Goal: Task Accomplishment & Management: Manage account settings

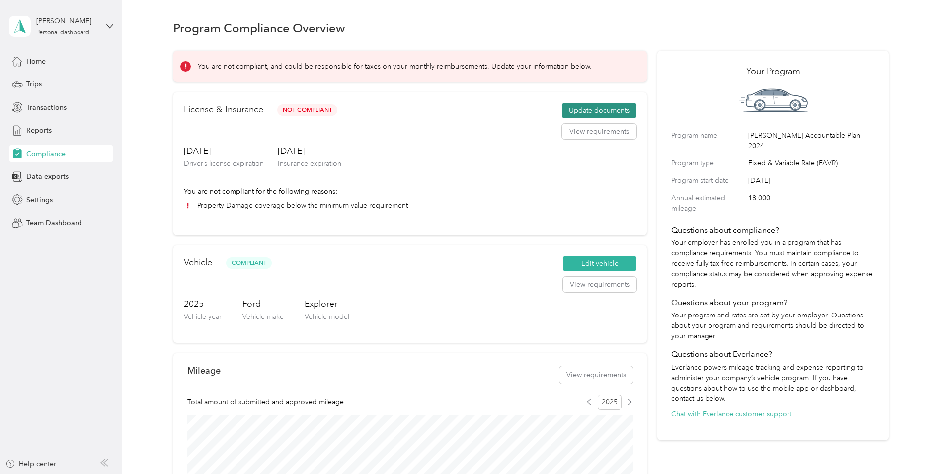
click at [604, 110] on button "Update documents" at bounding box center [599, 111] width 74 height 16
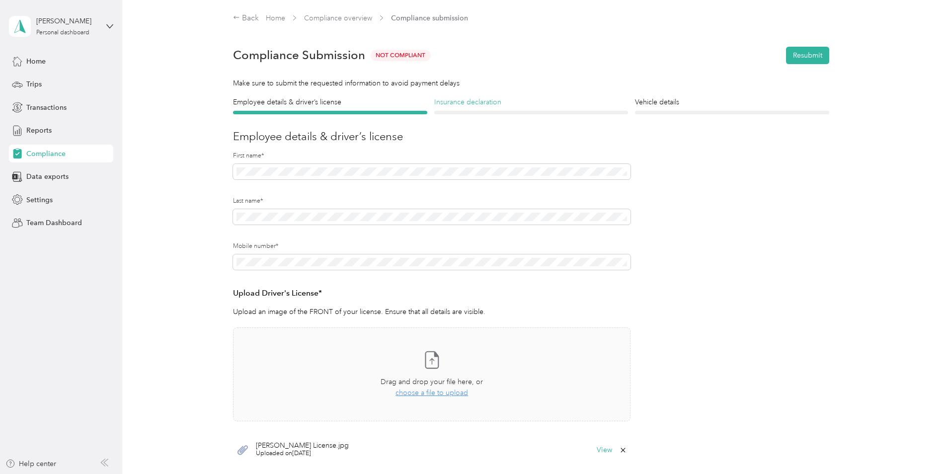
click at [458, 104] on h4 "Insurance declaration" at bounding box center [531, 102] width 194 height 10
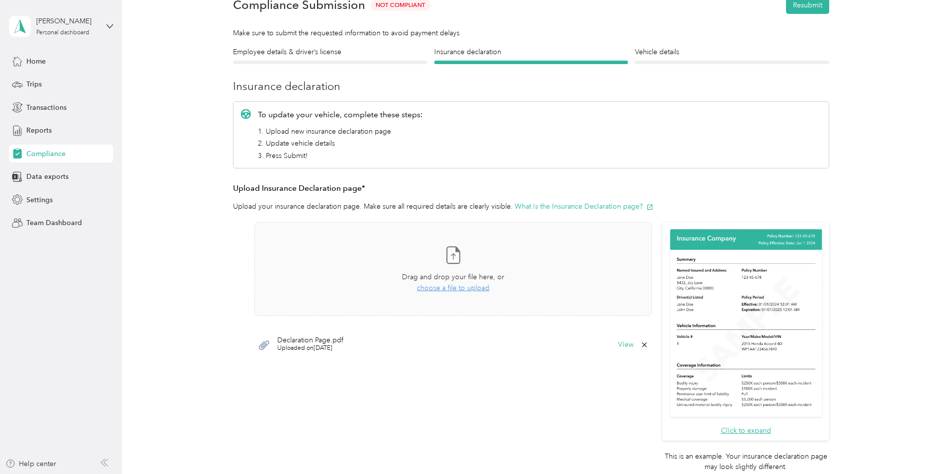
scroll to position [33, 0]
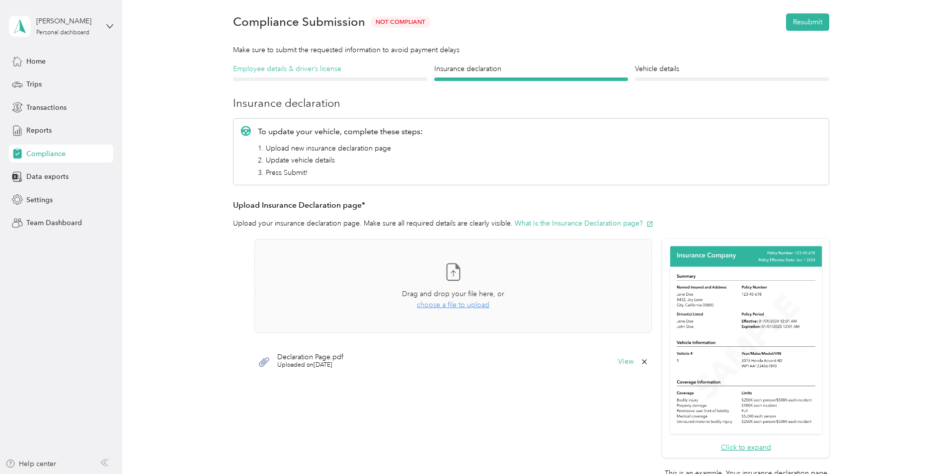
click at [332, 71] on h4 "Employee details & driver’s license" at bounding box center [330, 69] width 194 height 10
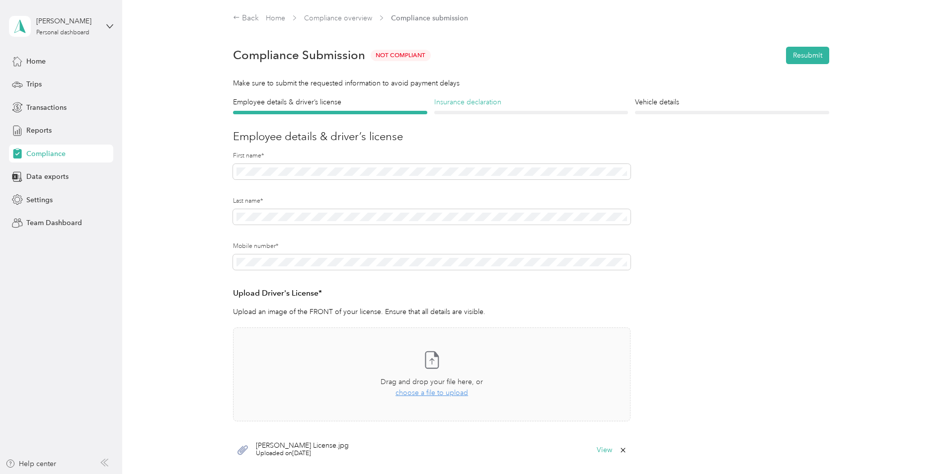
click at [478, 103] on h4 "Insurance declaration" at bounding box center [531, 102] width 194 height 10
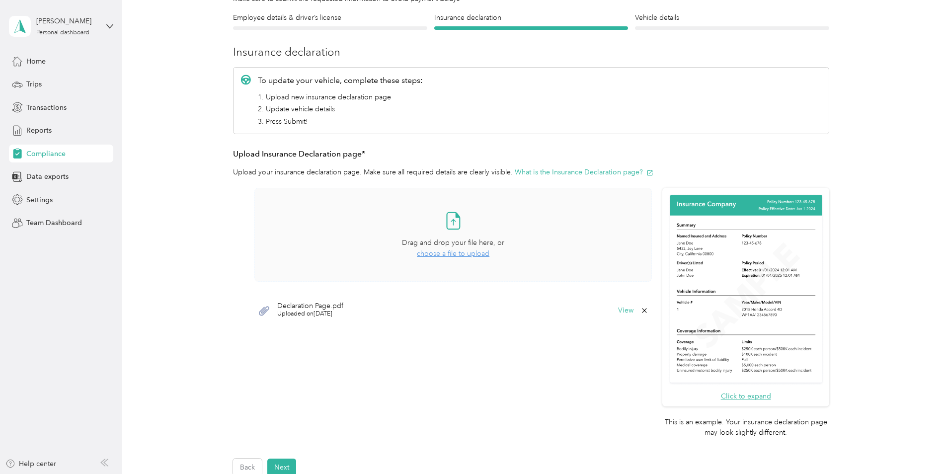
scroll to position [99, 0]
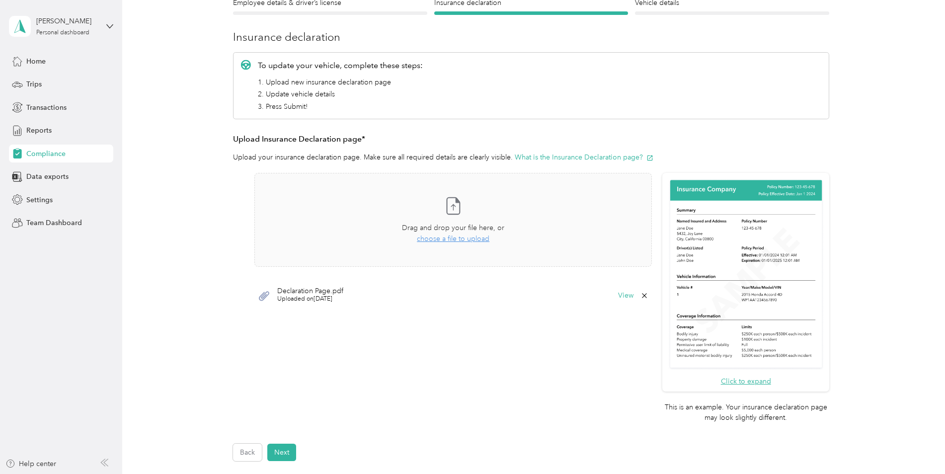
click at [642, 294] on icon at bounding box center [644, 295] width 4 height 4
click at [621, 300] on button "Yes" at bounding box center [617, 302] width 19 height 16
click at [479, 236] on span "choose a file to upload" at bounding box center [453, 238] width 73 height 8
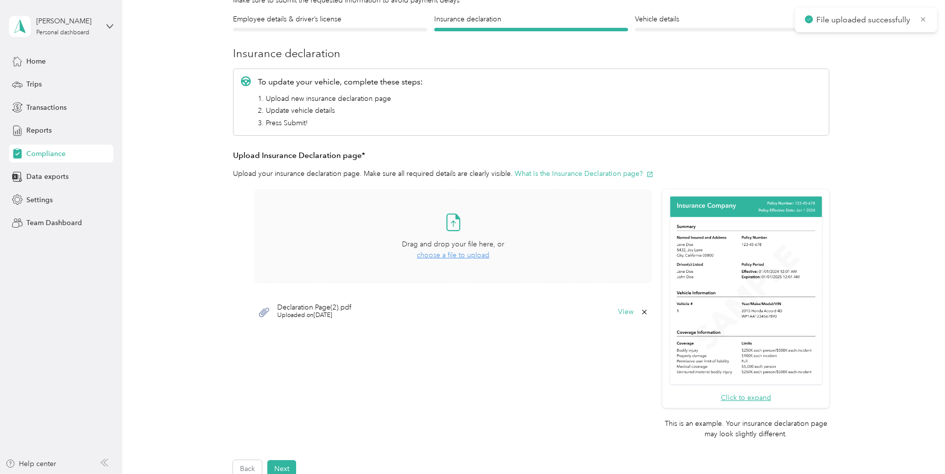
scroll to position [0, 0]
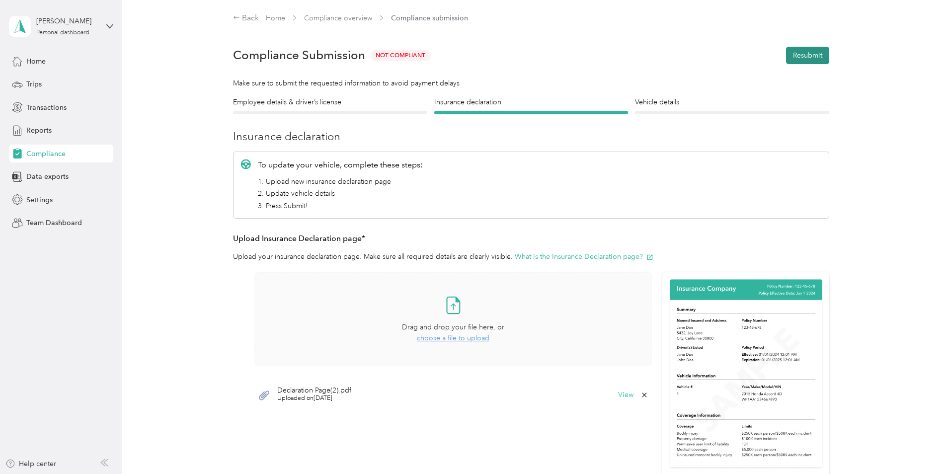
click at [805, 53] on button "Resubmit" at bounding box center [807, 55] width 43 height 17
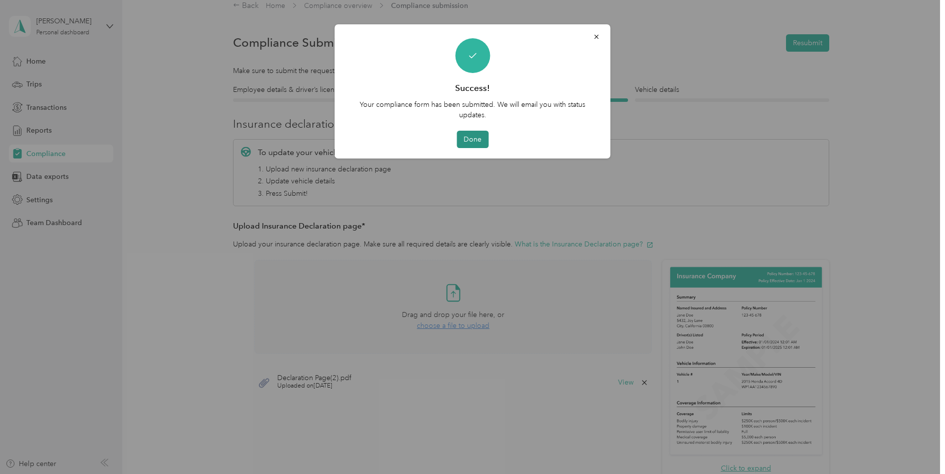
click at [477, 139] on button "Done" at bounding box center [472, 139] width 32 height 17
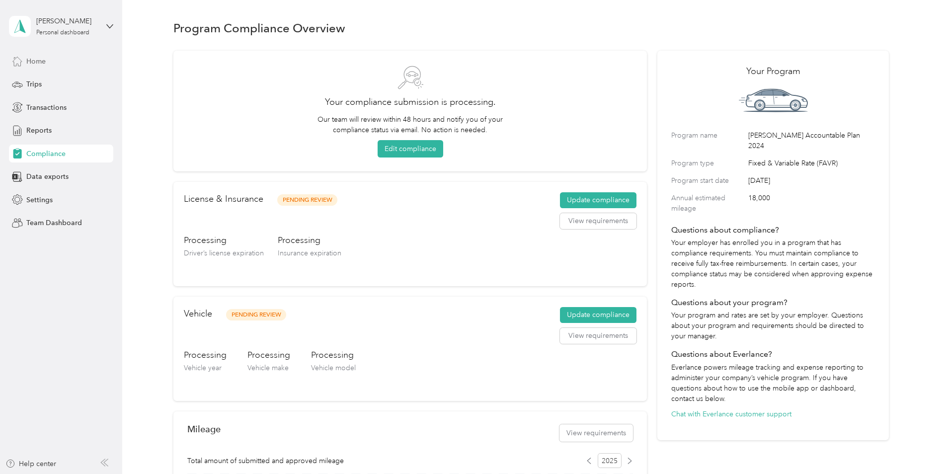
click at [39, 67] on div "Home" at bounding box center [61, 61] width 104 height 18
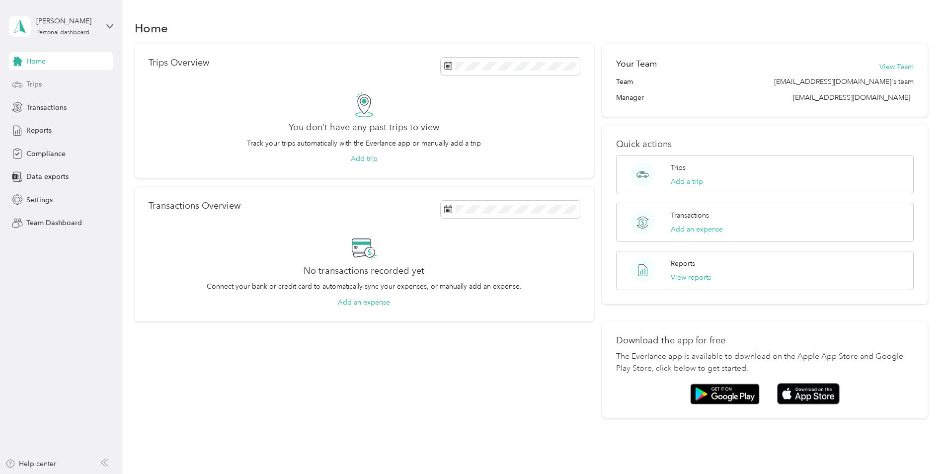
click at [36, 81] on span "Trips" at bounding box center [33, 84] width 15 height 10
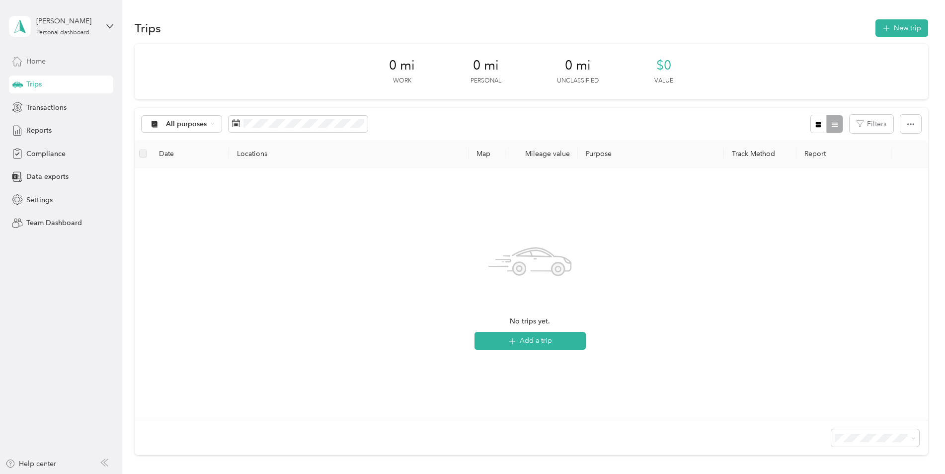
click at [38, 62] on span "Home" at bounding box center [35, 61] width 19 height 10
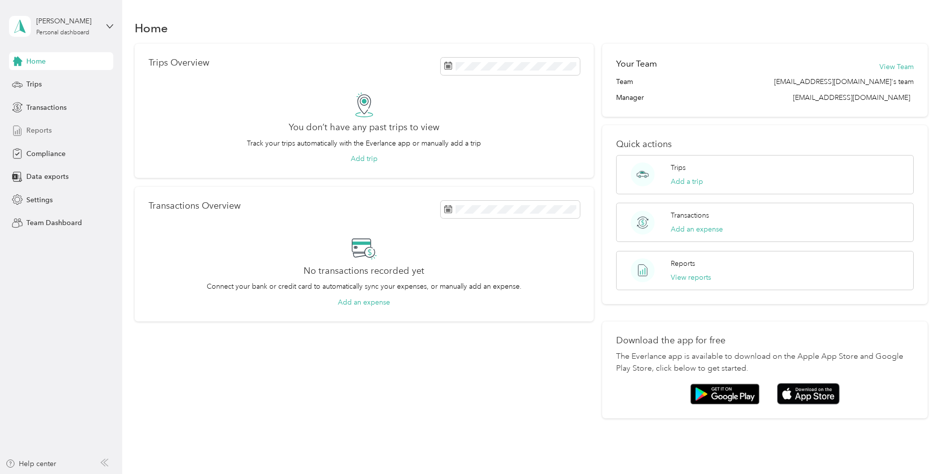
click at [37, 131] on span "Reports" at bounding box center [38, 130] width 25 height 10
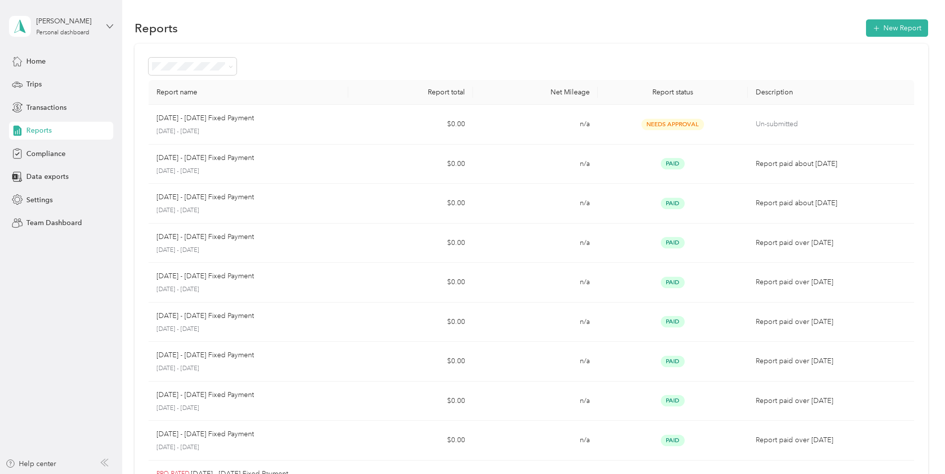
click at [112, 25] on icon at bounding box center [110, 25] width 6 height 3
click at [40, 78] on div "Team dashboard" at bounding box center [44, 78] width 53 height 10
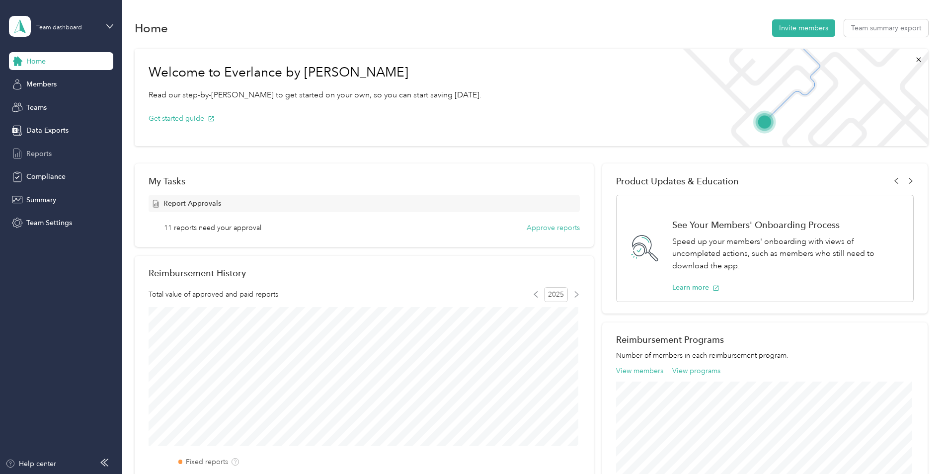
click at [36, 150] on span "Reports" at bounding box center [38, 153] width 25 height 10
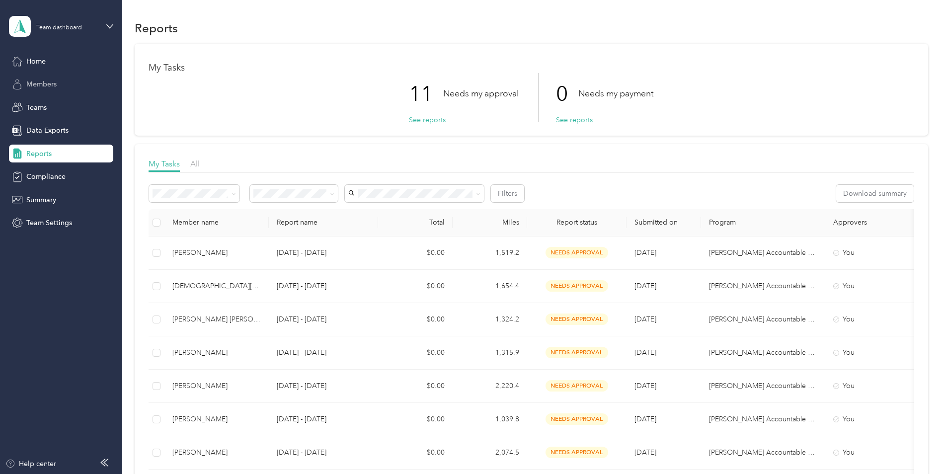
click at [47, 85] on span "Members" at bounding box center [41, 84] width 30 height 10
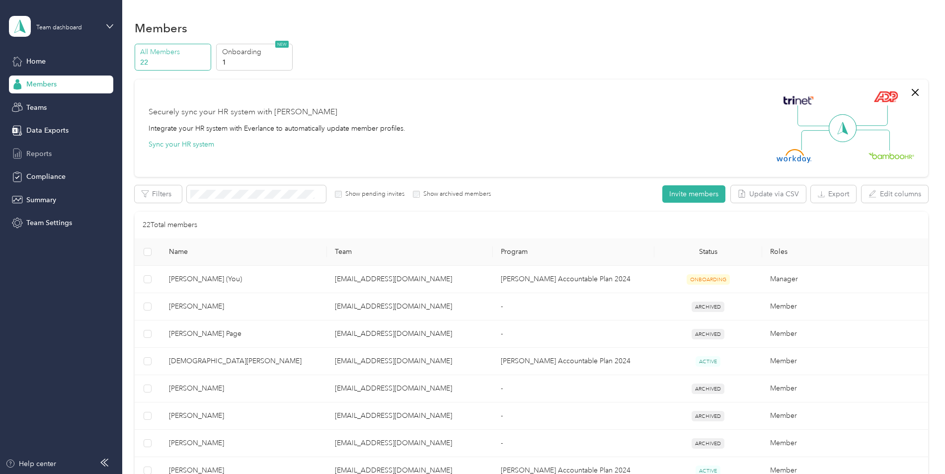
click at [40, 151] on span "Reports" at bounding box center [38, 153] width 25 height 10
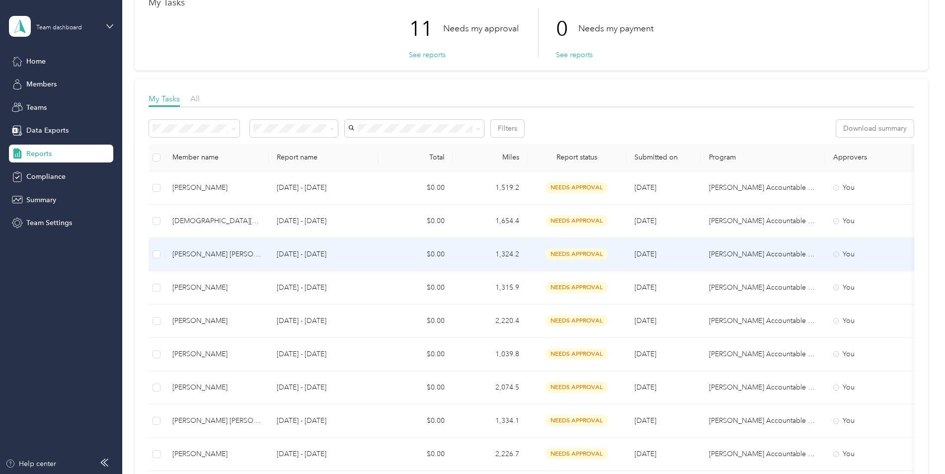
scroll to position [83, 0]
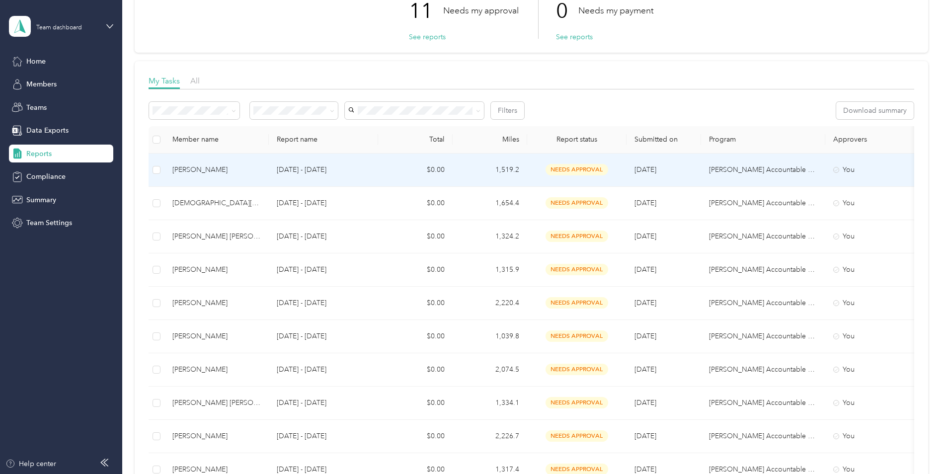
click at [227, 170] on div "Stephanie E. Zambrano" at bounding box center [216, 169] width 88 height 11
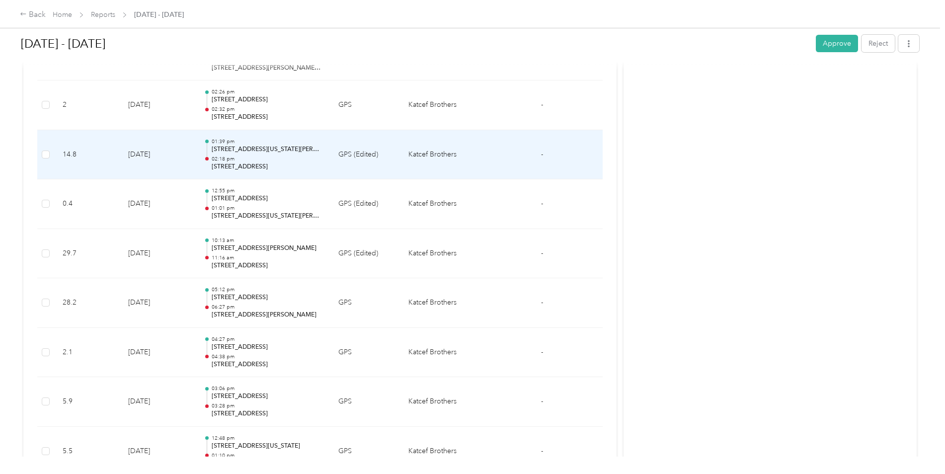
scroll to position [4950, 0]
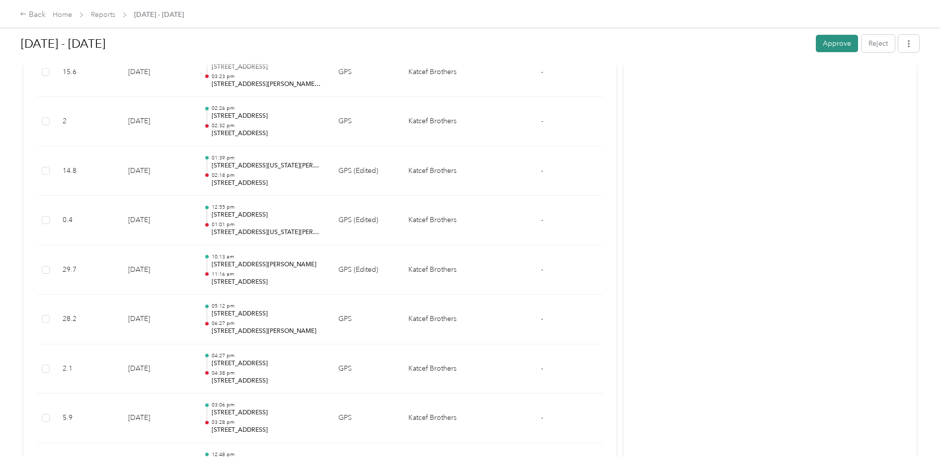
click at [842, 46] on button "Approve" at bounding box center [836, 43] width 42 height 17
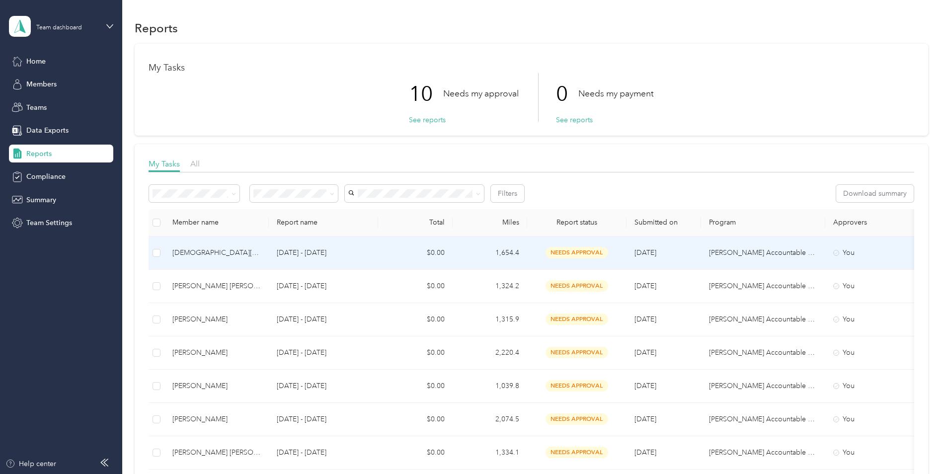
click at [186, 256] on div "Christos Christoupolos" at bounding box center [216, 252] width 88 height 11
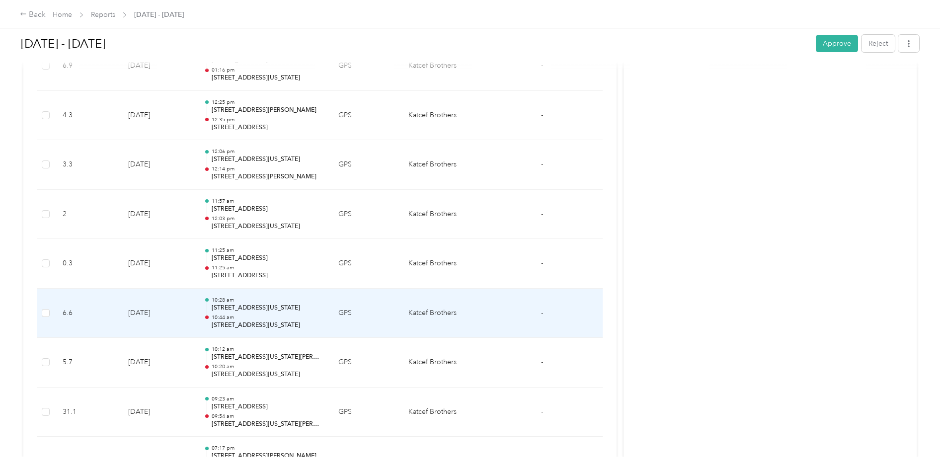
scroll to position [2831, 0]
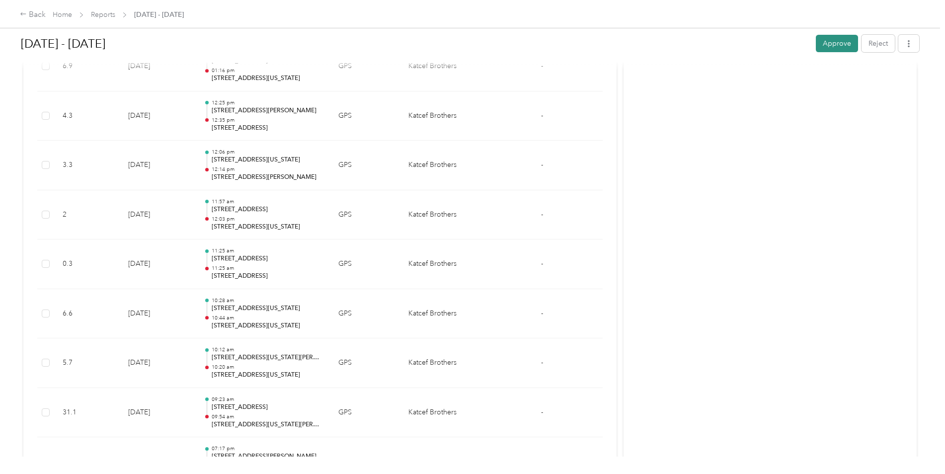
click at [836, 40] on button "Approve" at bounding box center [836, 43] width 42 height 17
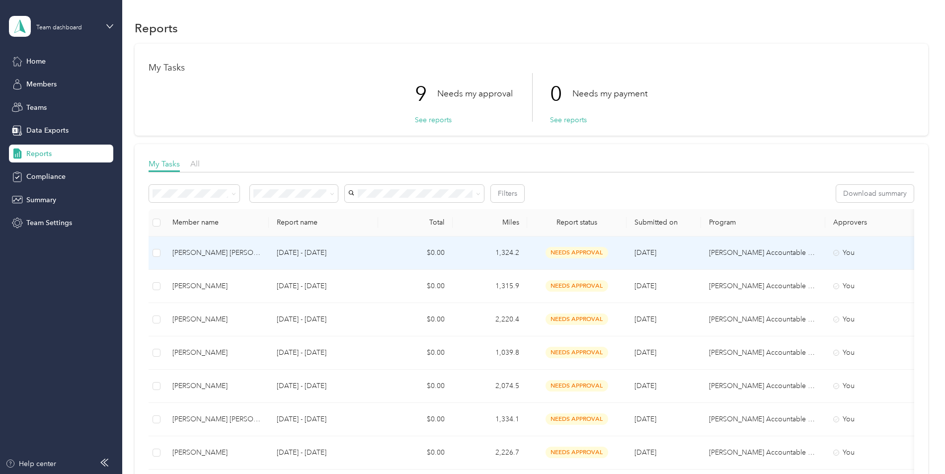
click at [204, 251] on div "Parker B. Masters" at bounding box center [216, 252] width 88 height 11
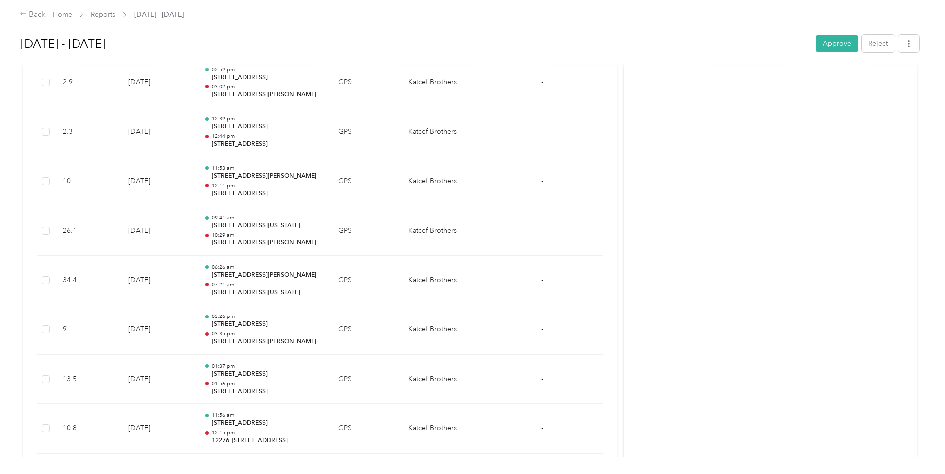
scroll to position [2020, 0]
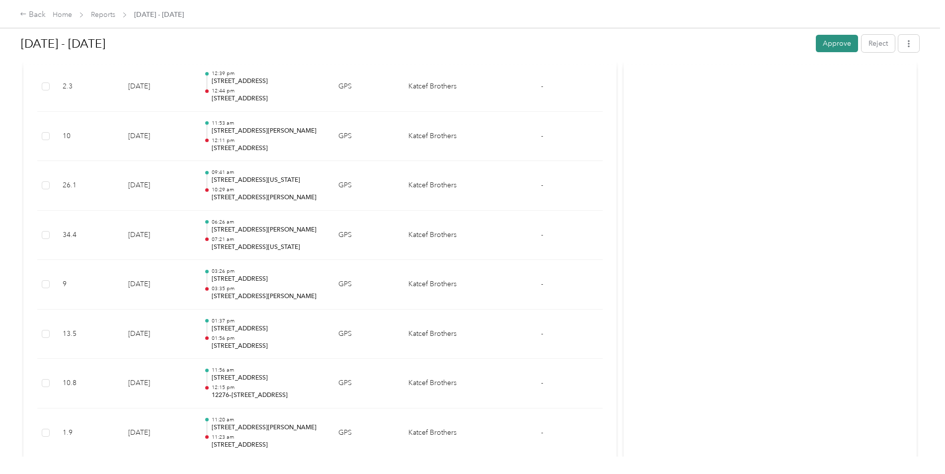
click at [839, 40] on button "Approve" at bounding box center [836, 43] width 42 height 17
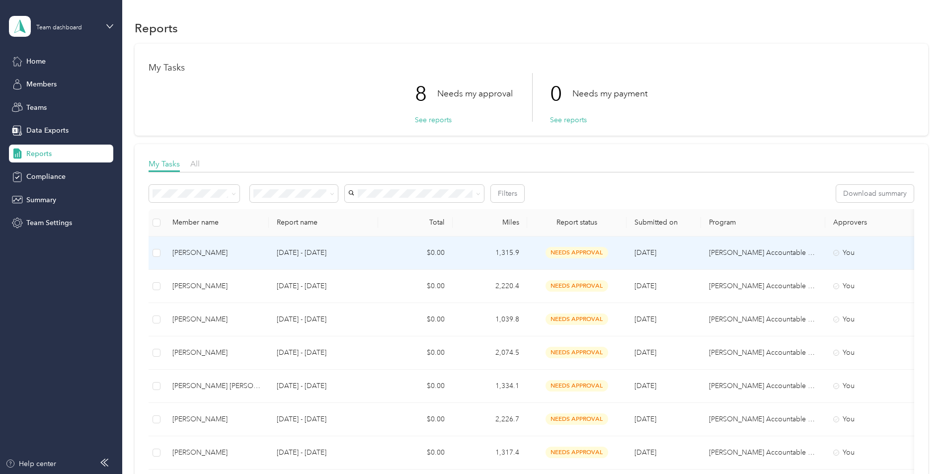
click at [200, 252] on div "Dantae M. Fisher" at bounding box center [216, 252] width 88 height 11
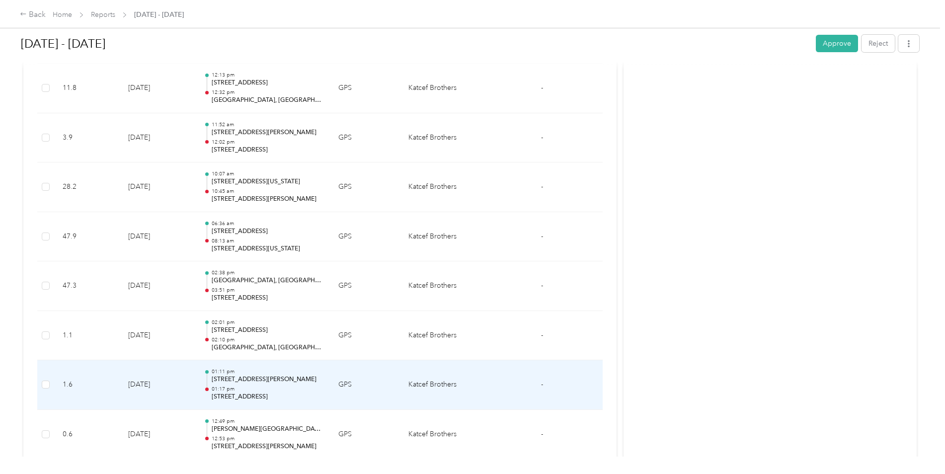
scroll to position [314, 0]
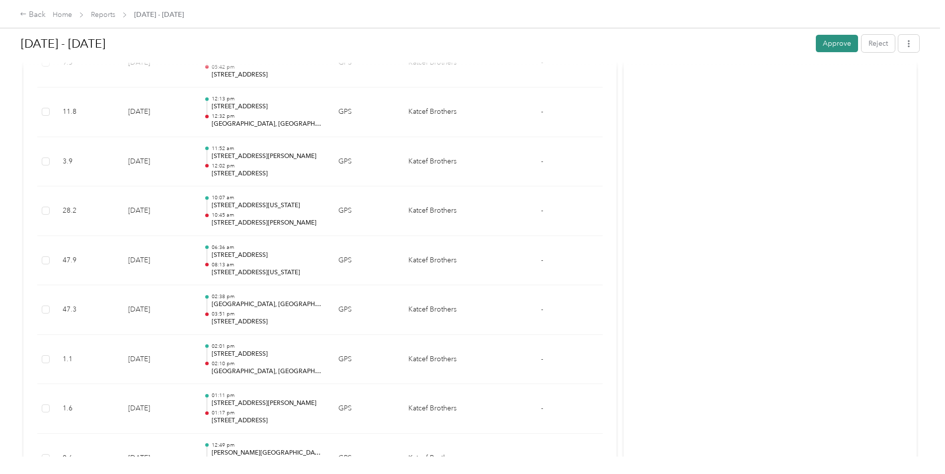
click at [833, 43] on button "Approve" at bounding box center [836, 43] width 42 height 17
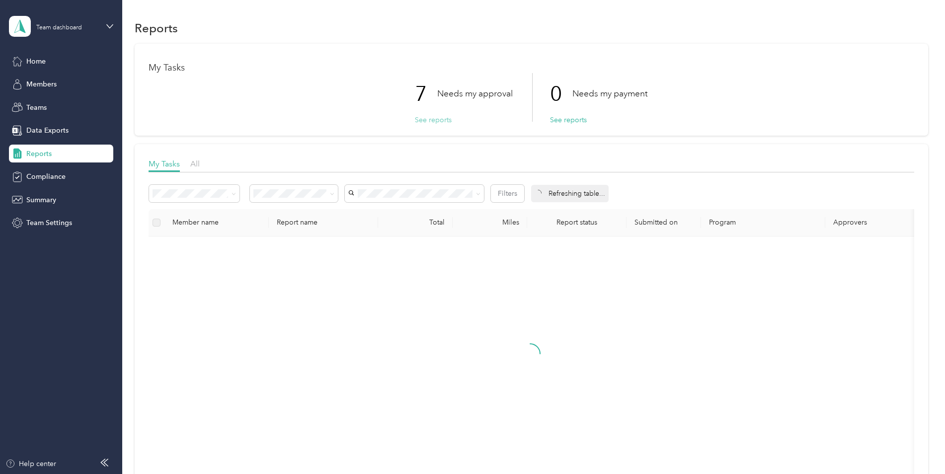
click at [427, 120] on button "See reports" at bounding box center [433, 120] width 37 height 10
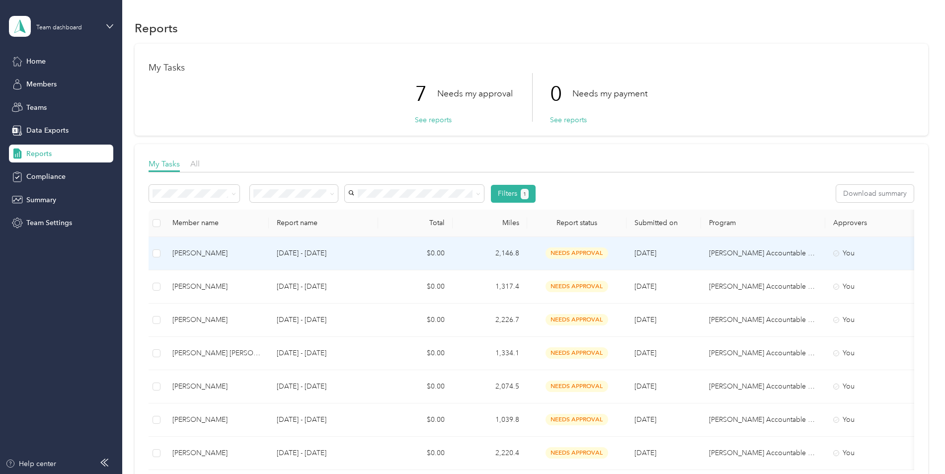
click at [216, 257] on div "Cameron M. King" at bounding box center [216, 253] width 88 height 11
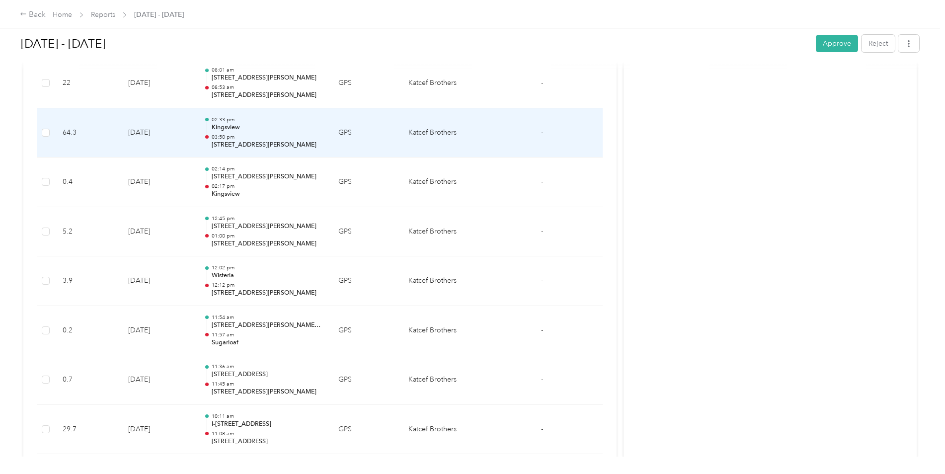
scroll to position [1059, 0]
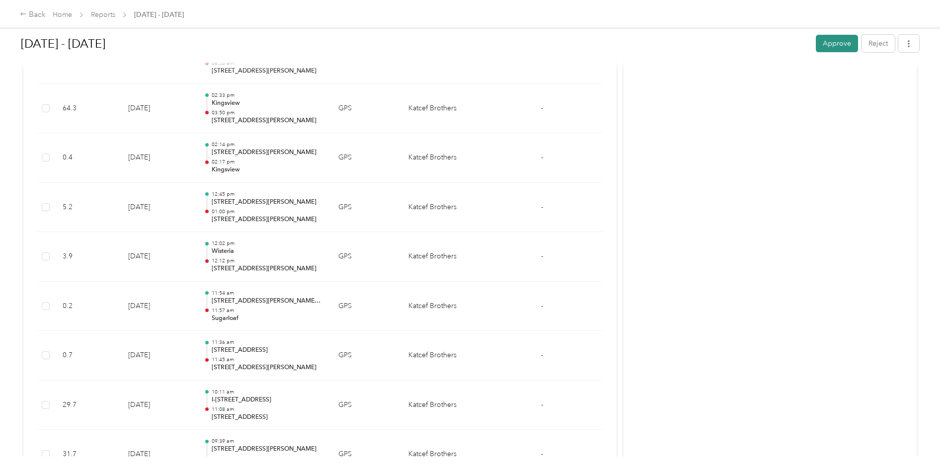
click at [848, 45] on button "Approve" at bounding box center [836, 43] width 42 height 17
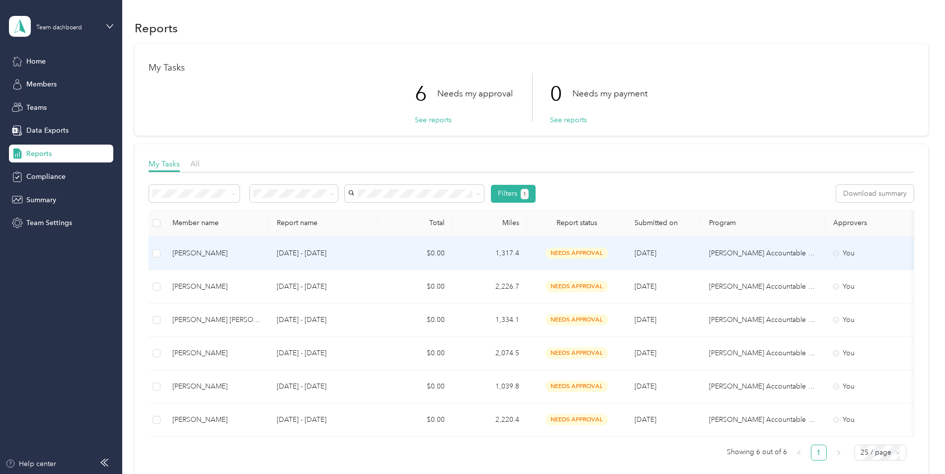
click at [210, 255] on div "Thomas B. Healy" at bounding box center [216, 253] width 88 height 11
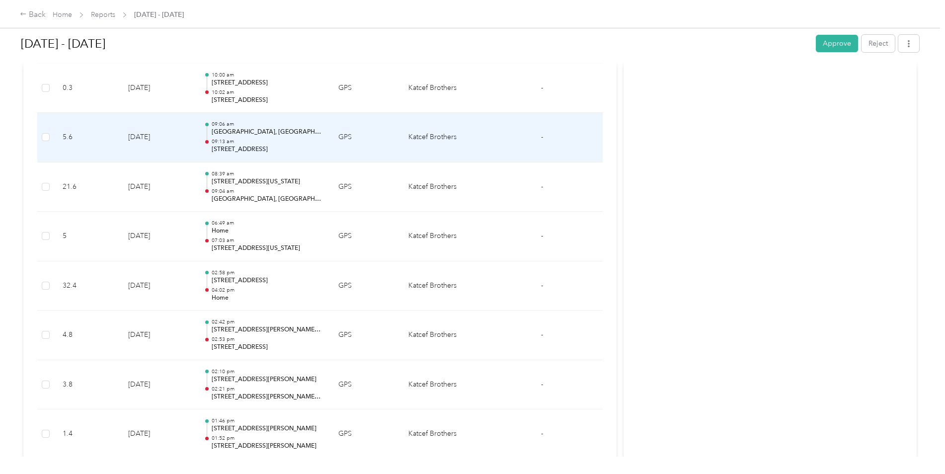
scroll to position [729, 0]
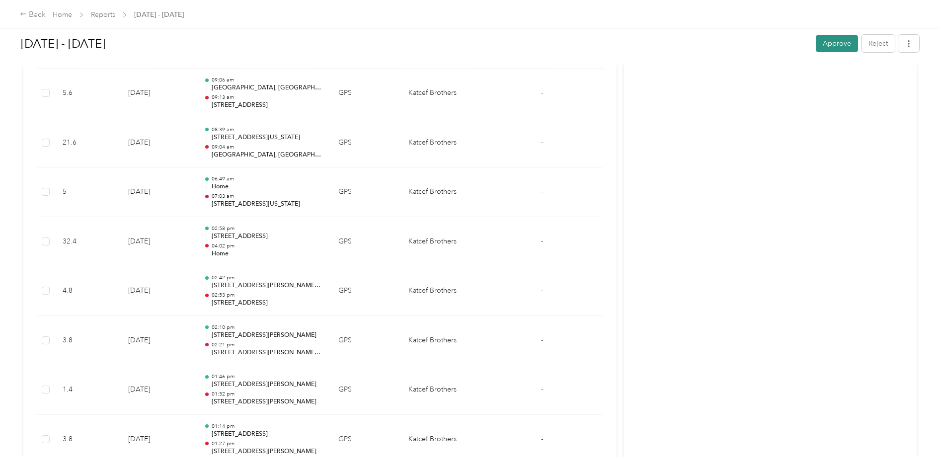
click at [833, 42] on button "Approve" at bounding box center [836, 43] width 42 height 17
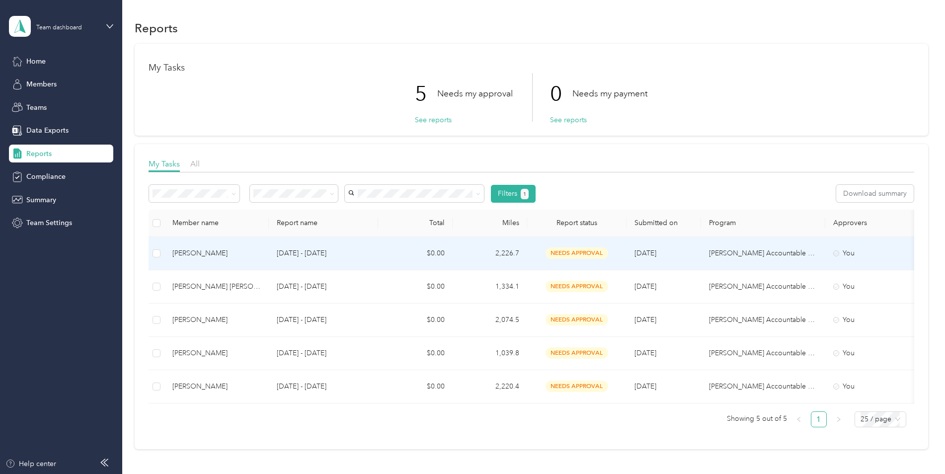
click at [199, 248] on div "Ryan A. Sweeney" at bounding box center [216, 253] width 88 height 11
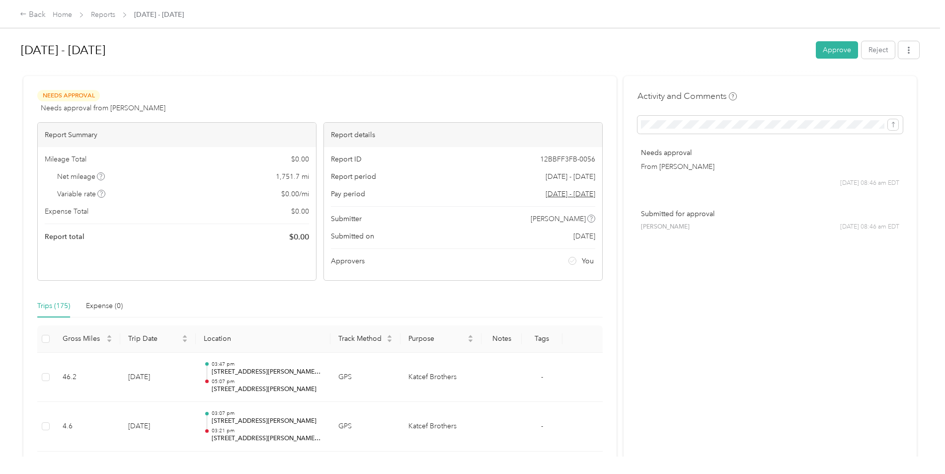
click at [831, 53] on button "Approve" at bounding box center [836, 49] width 42 height 17
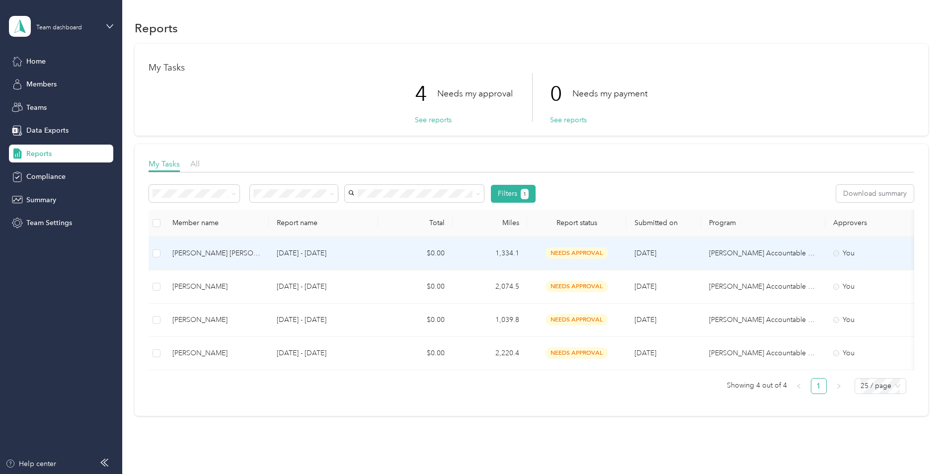
click at [208, 252] on div "Jacob LH. Hsieh" at bounding box center [216, 253] width 88 height 11
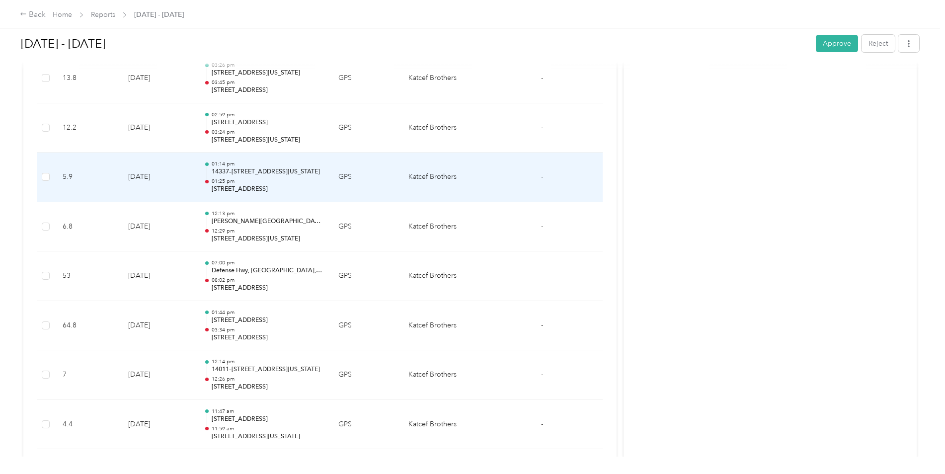
scroll to position [695, 0]
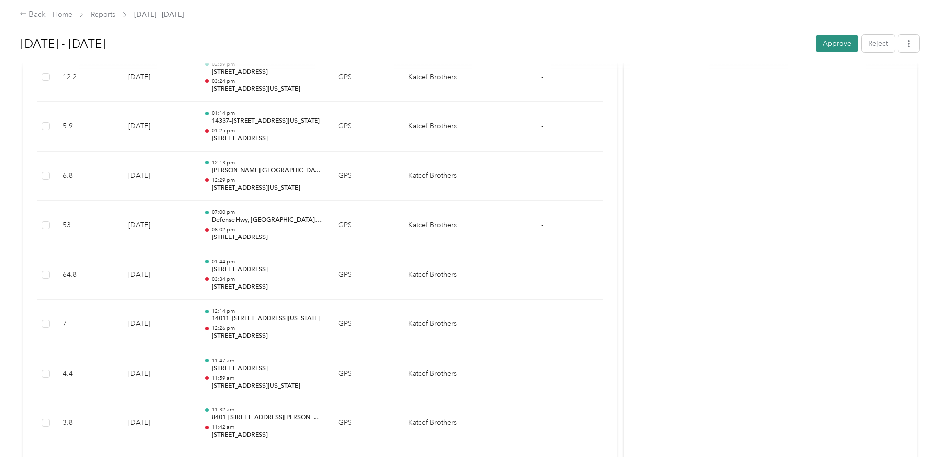
click at [833, 49] on button "Approve" at bounding box center [836, 43] width 42 height 17
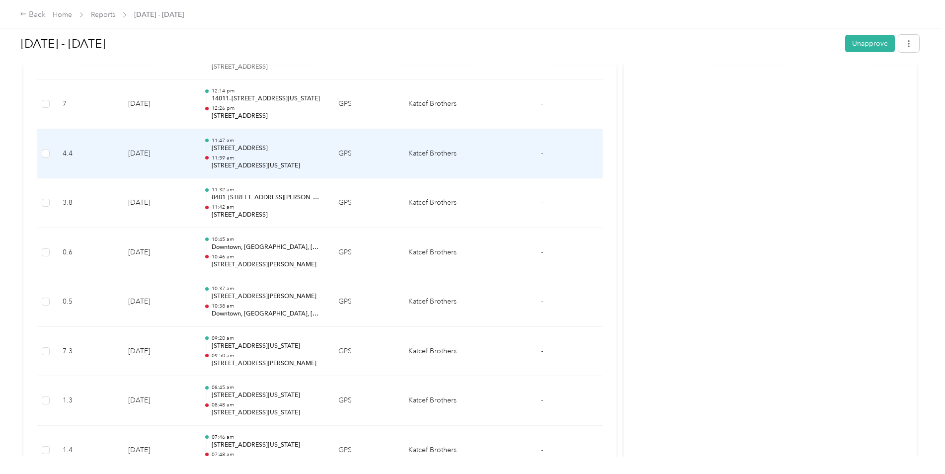
scroll to position [894, 0]
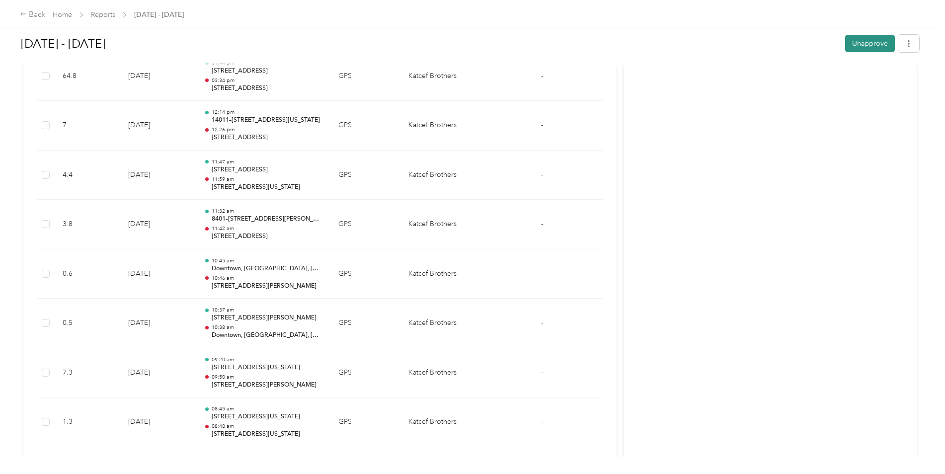
click at [870, 43] on button "Unapprove" at bounding box center [870, 43] width 50 height 17
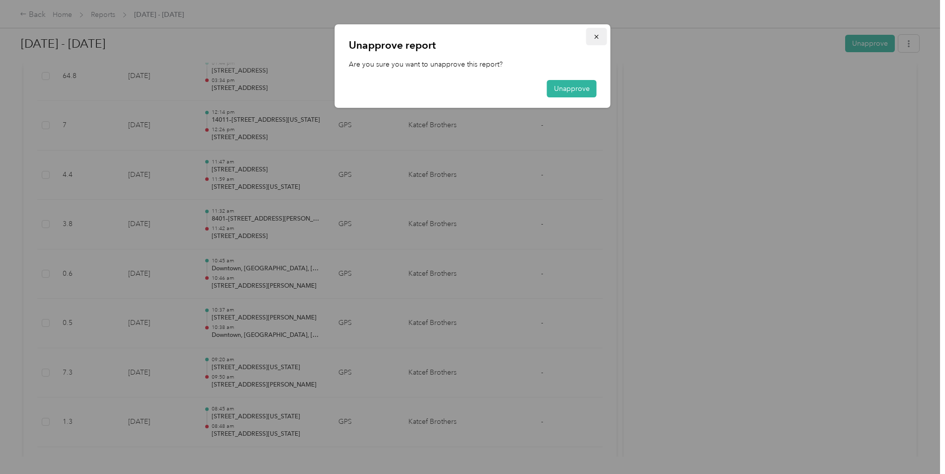
click at [593, 34] on icon "button" at bounding box center [596, 36] width 7 height 7
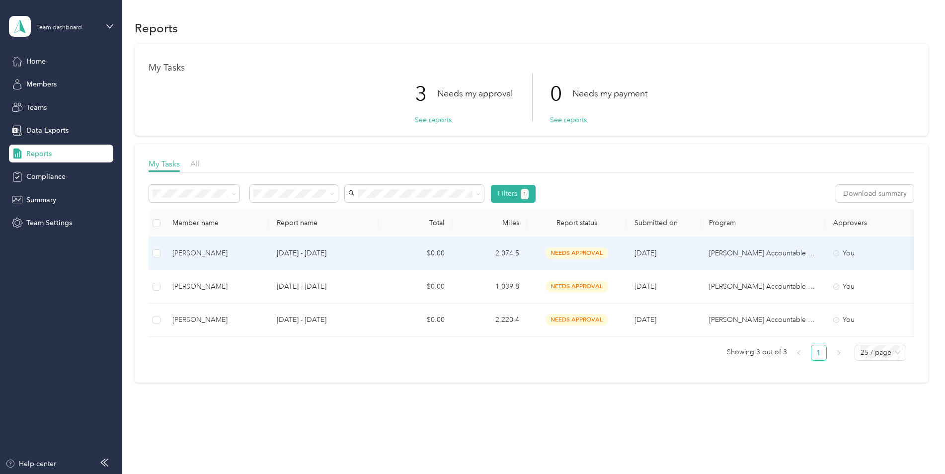
click at [220, 253] on div "Stephen W. Remias" at bounding box center [216, 253] width 88 height 11
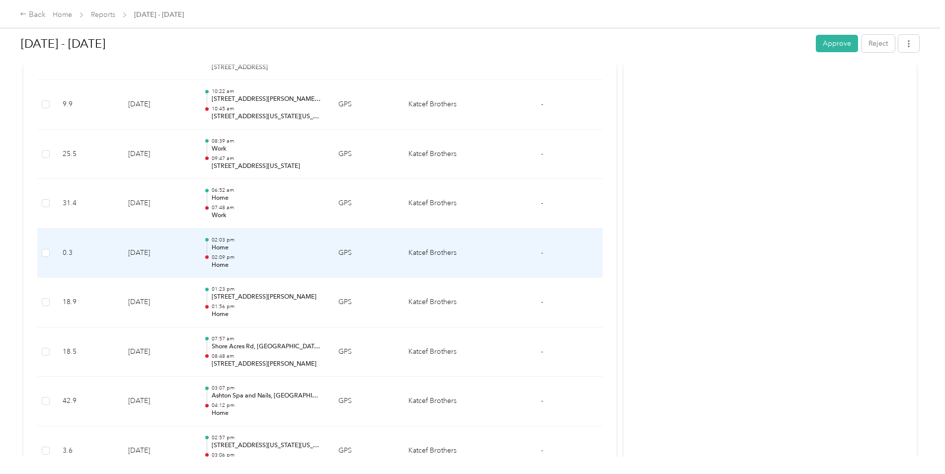
scroll to position [927, 0]
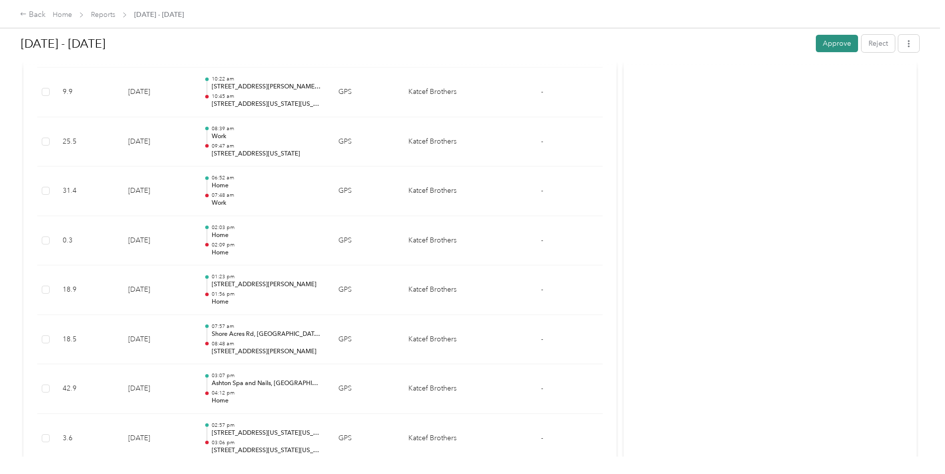
click at [826, 43] on button "Approve" at bounding box center [836, 43] width 42 height 17
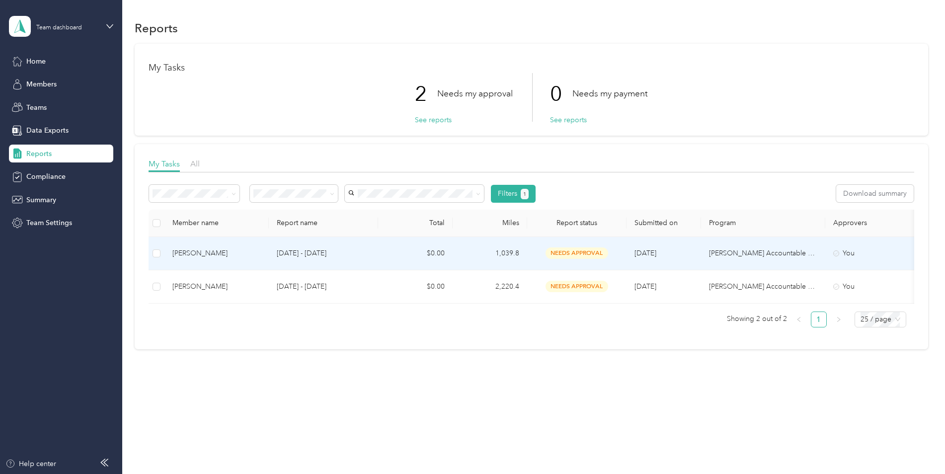
click at [195, 249] on div "Timothy J. Lee" at bounding box center [216, 253] width 88 height 11
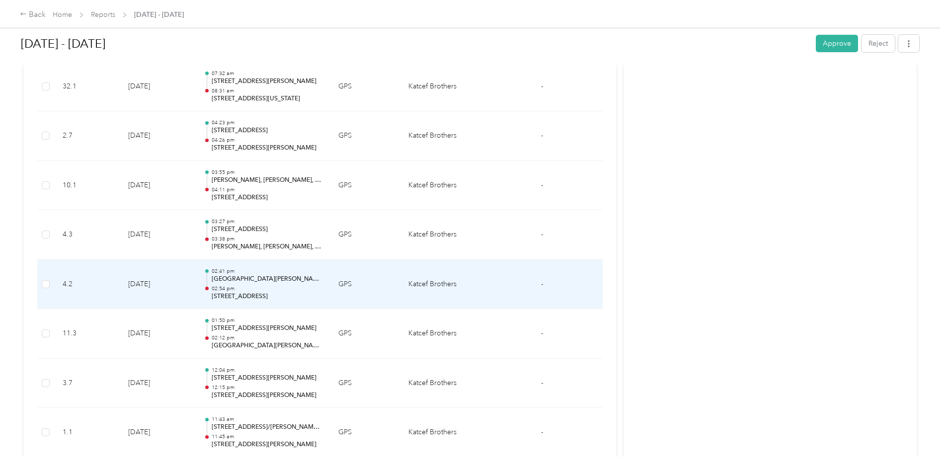
scroll to position [1374, 0]
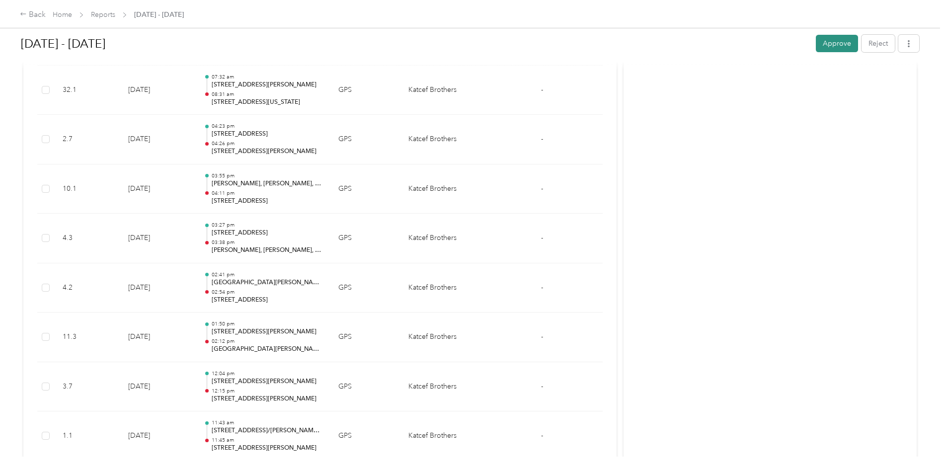
click at [833, 45] on button "Approve" at bounding box center [836, 43] width 42 height 17
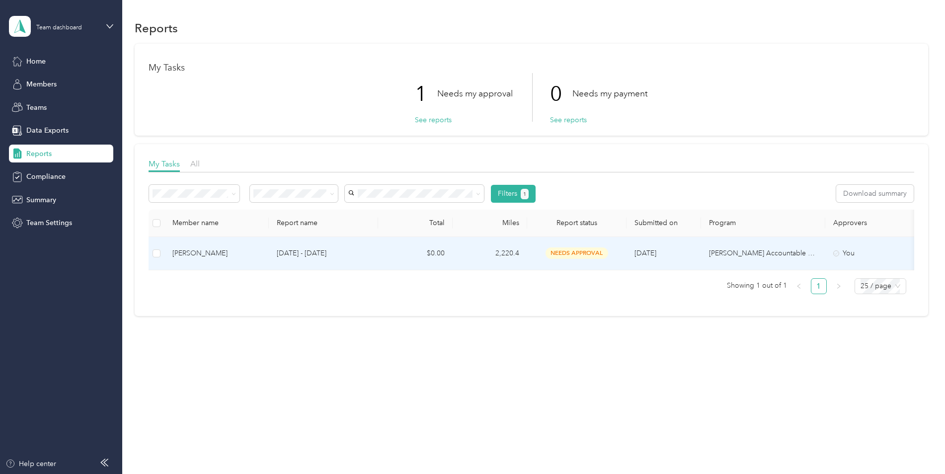
click at [205, 252] on div "Stephen W. Turner" at bounding box center [216, 253] width 88 height 11
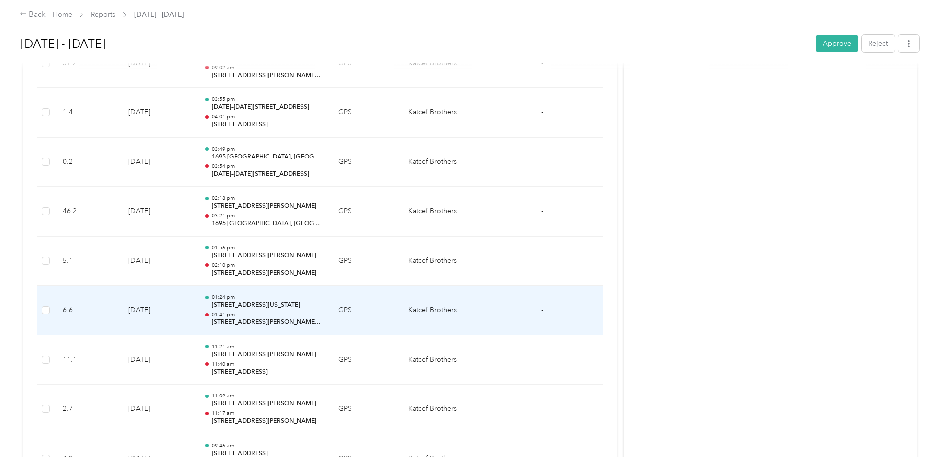
scroll to position [910, 0]
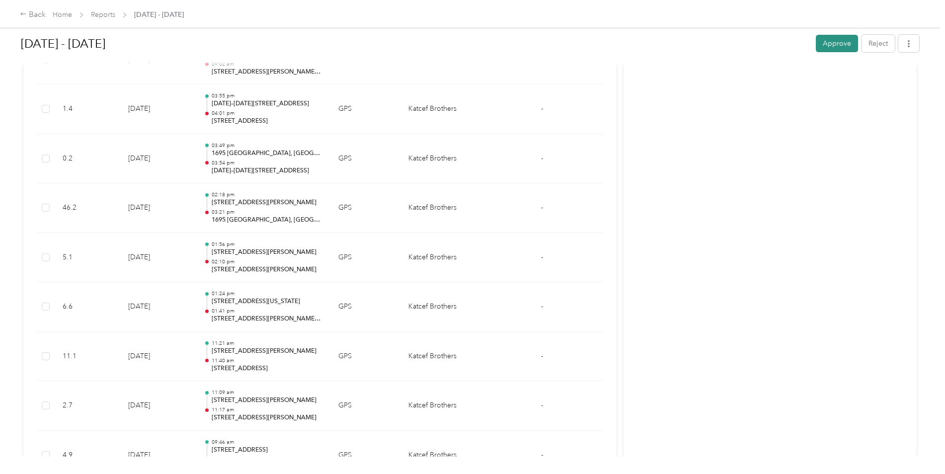
click at [824, 45] on button "Approve" at bounding box center [836, 43] width 42 height 17
